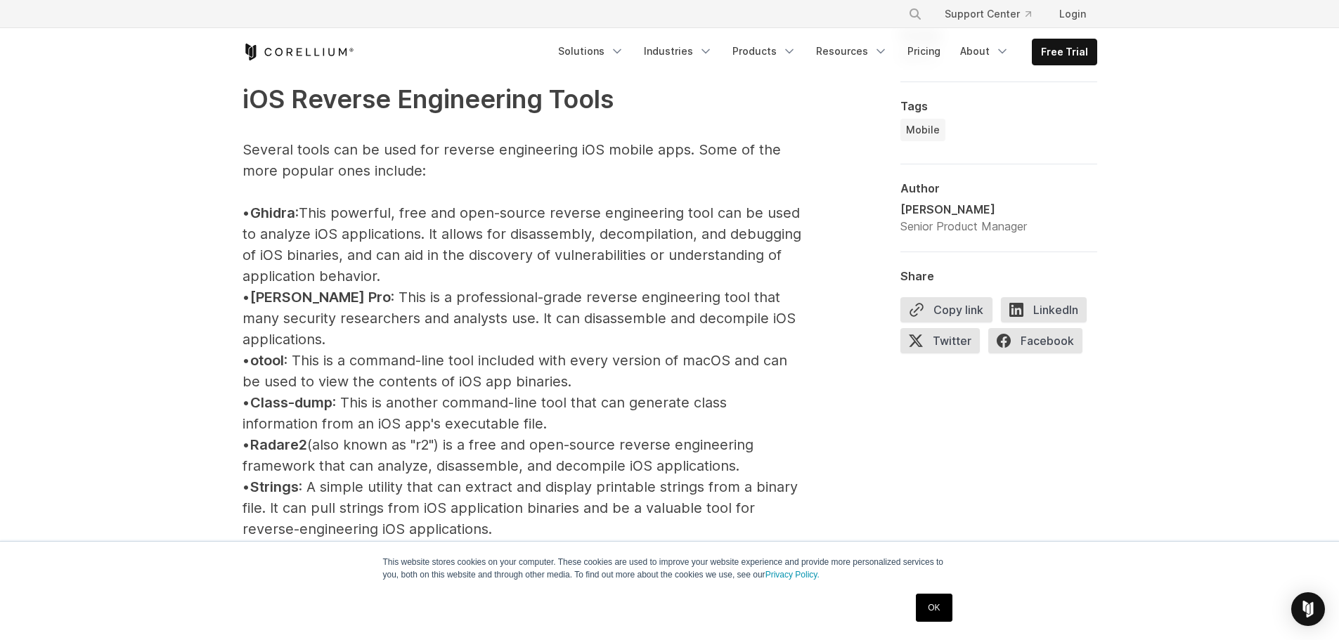
scroll to position [1617, 0]
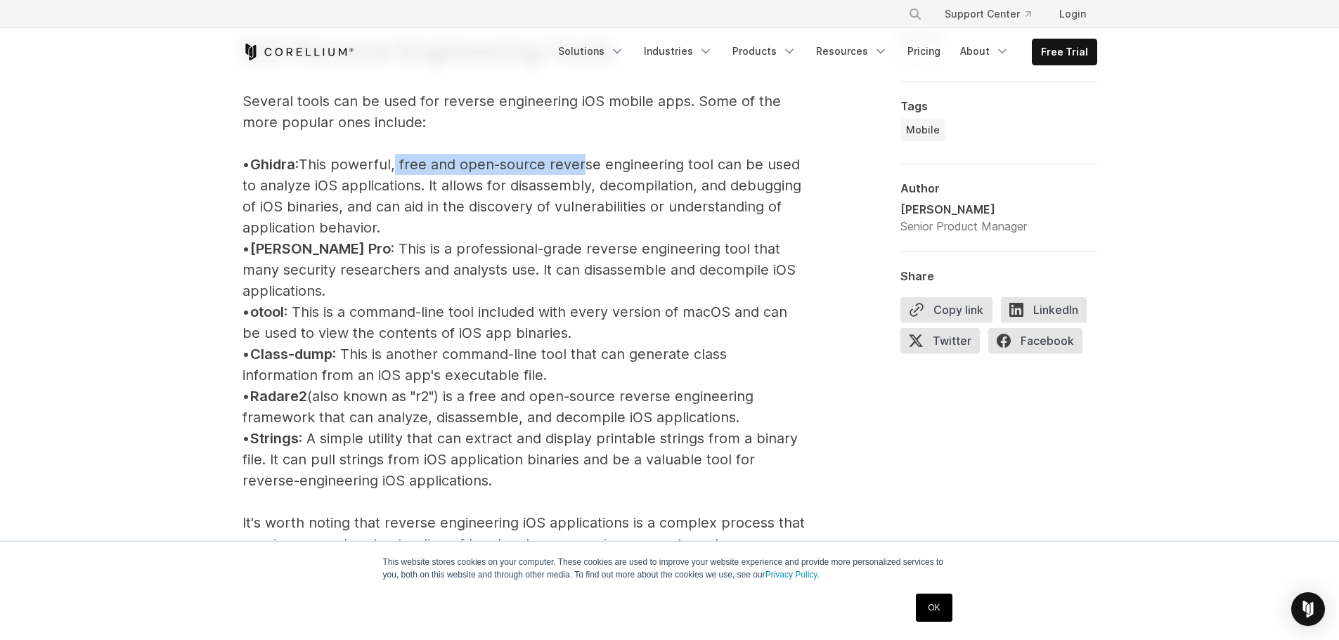
drag, startPoint x: 410, startPoint y: 163, endPoint x: 592, endPoint y: 168, distance: 182.1
click at [591, 168] on p "iOS Reverse Engineering Tools Several tools can be used for reverse engineering…" at bounding box center [524, 470] width 562 height 962
click at [600, 168] on p "iOS Reverse Engineering Tools Several tools can be used for reverse engineering…" at bounding box center [524, 470] width 562 height 962
drag, startPoint x: 524, startPoint y: 172, endPoint x: 524, endPoint y: 228, distance: 56.9
click at [524, 228] on p "iOS Reverse Engineering Tools Several tools can be used for reverse engineering…" at bounding box center [524, 470] width 562 height 962
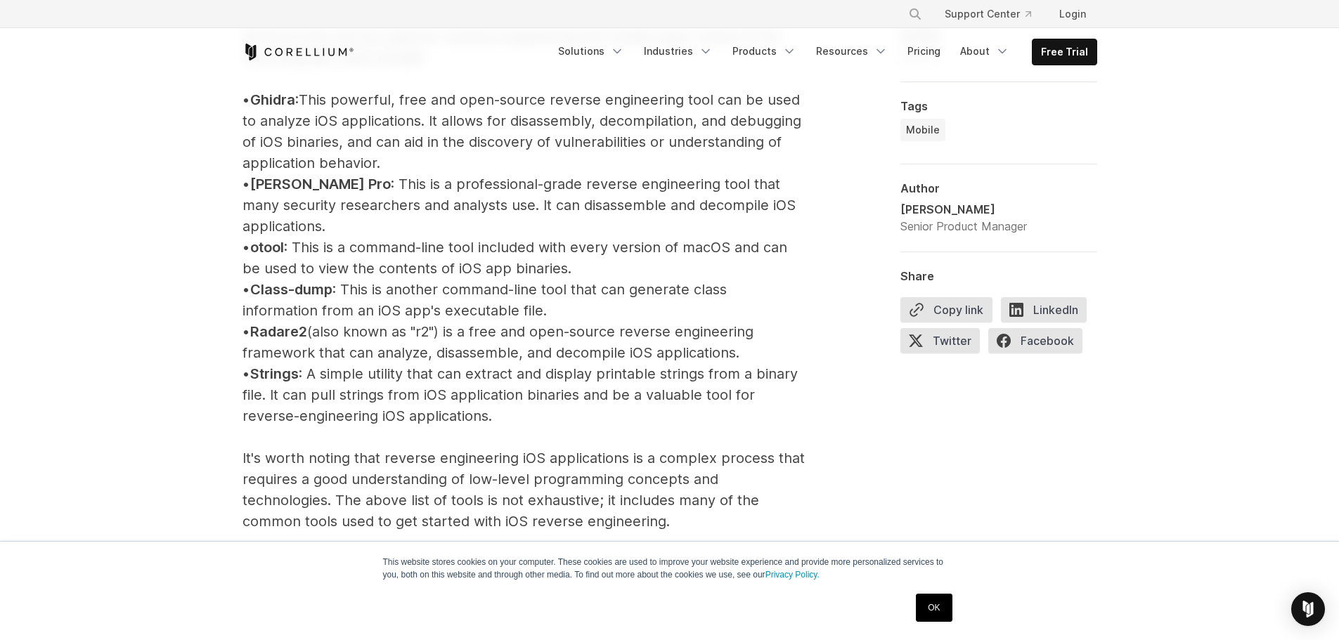
scroll to position [1687, 0]
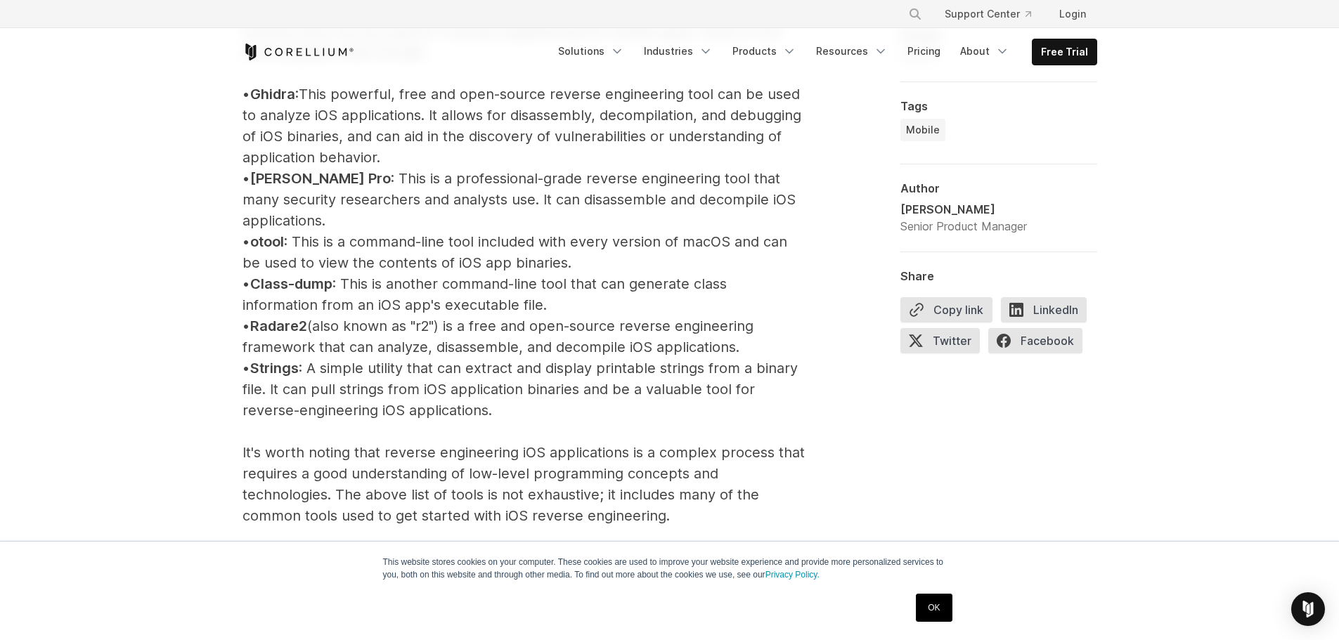
drag, startPoint x: 249, startPoint y: 327, endPoint x: 746, endPoint y: 326, distance: 497.0
click at [746, 326] on p "iOS Reverse Engineering Tools Several tools can be used for reverse engineering…" at bounding box center [524, 400] width 562 height 962
click at [747, 326] on p "iOS Reverse Engineering Tools Several tools can be used for reverse engineering…" at bounding box center [524, 400] width 562 height 962
click at [301, 318] on span "Radare2" at bounding box center [278, 326] width 57 height 17
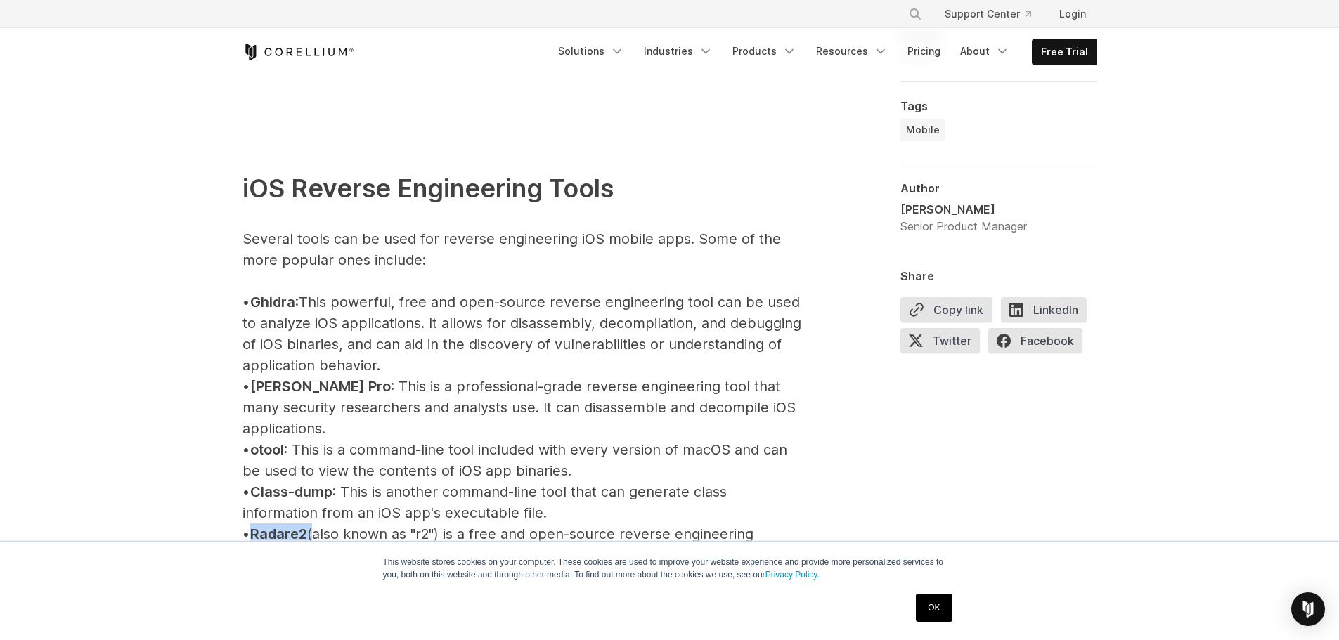
scroll to position [1476, 0]
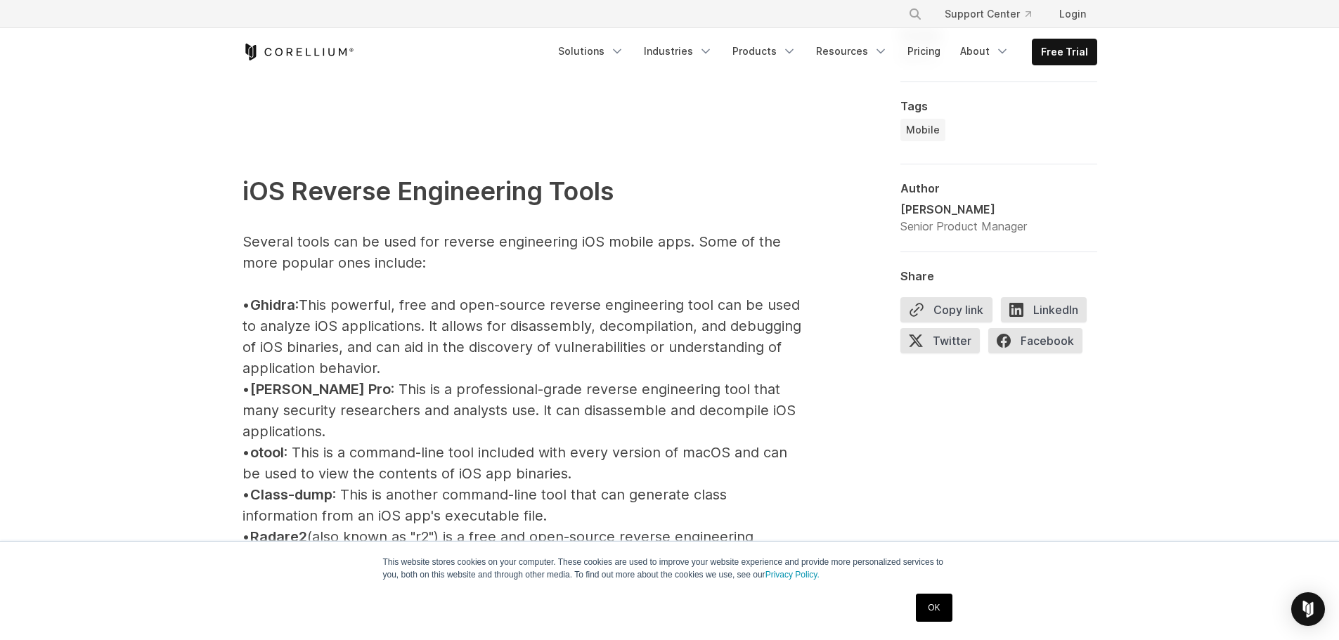
click at [281, 486] on span "Class-dump" at bounding box center [291, 494] width 82 height 17
drag, startPoint x: 269, startPoint y: 513, endPoint x: 322, endPoint y: 511, distance: 52.7
click at [307, 529] on span "Radare2" at bounding box center [278, 537] width 57 height 17
copy span "Radare2"
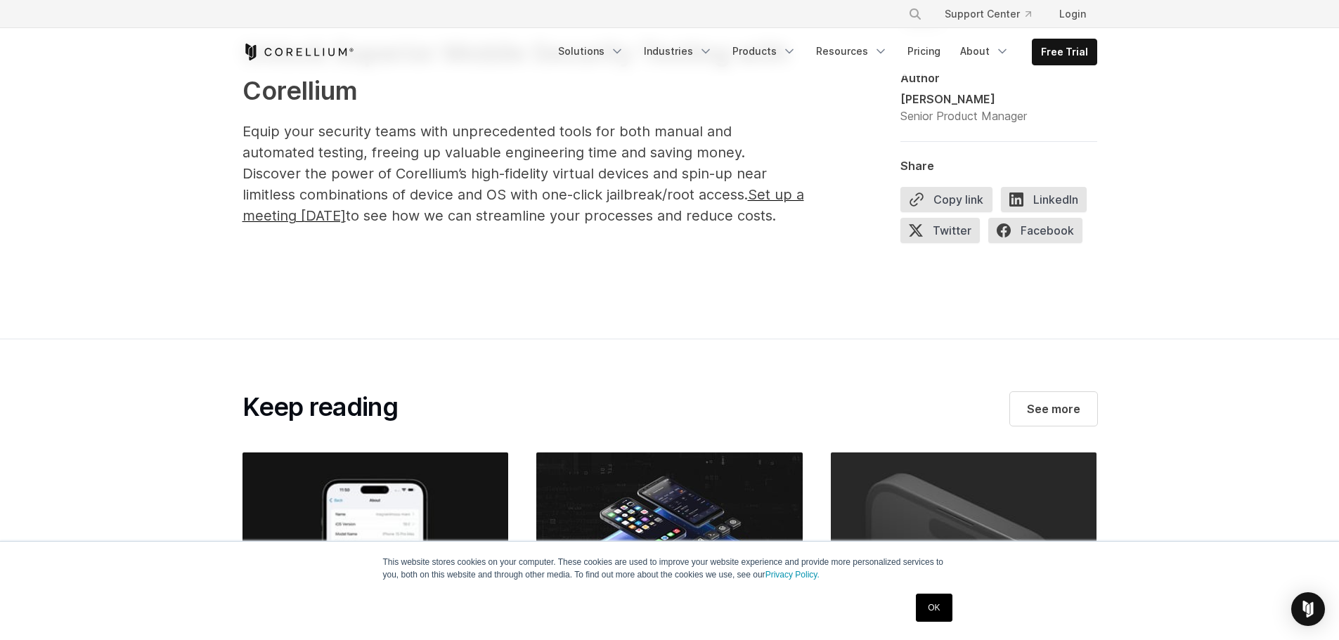
scroll to position [9350, 0]
